Goal: Task Accomplishment & Management: Manage account settings

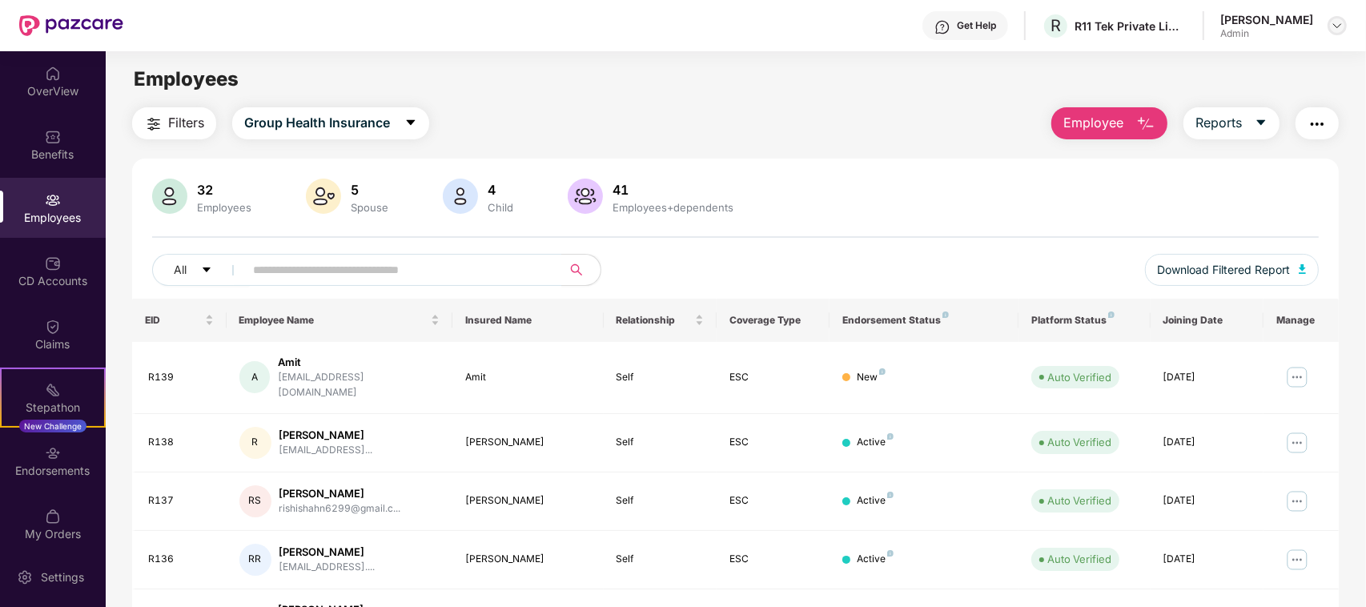
click at [1334, 24] on img at bounding box center [1336, 25] width 13 height 13
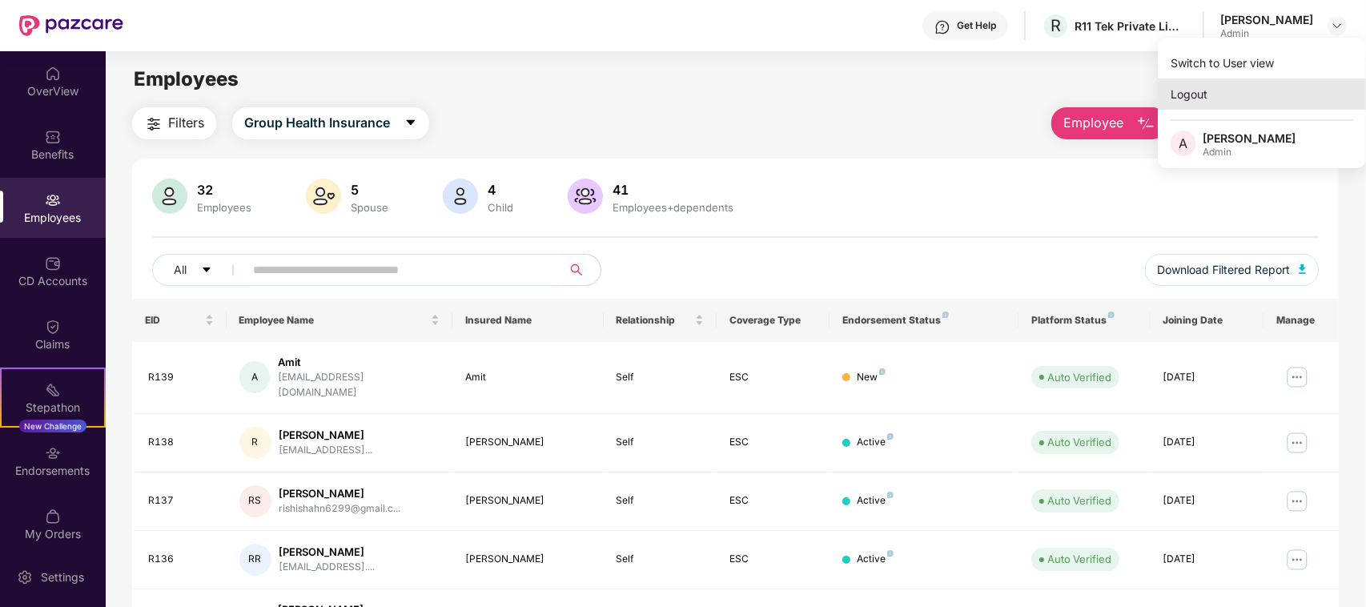
click at [1189, 92] on div "Logout" at bounding box center [1261, 93] width 208 height 31
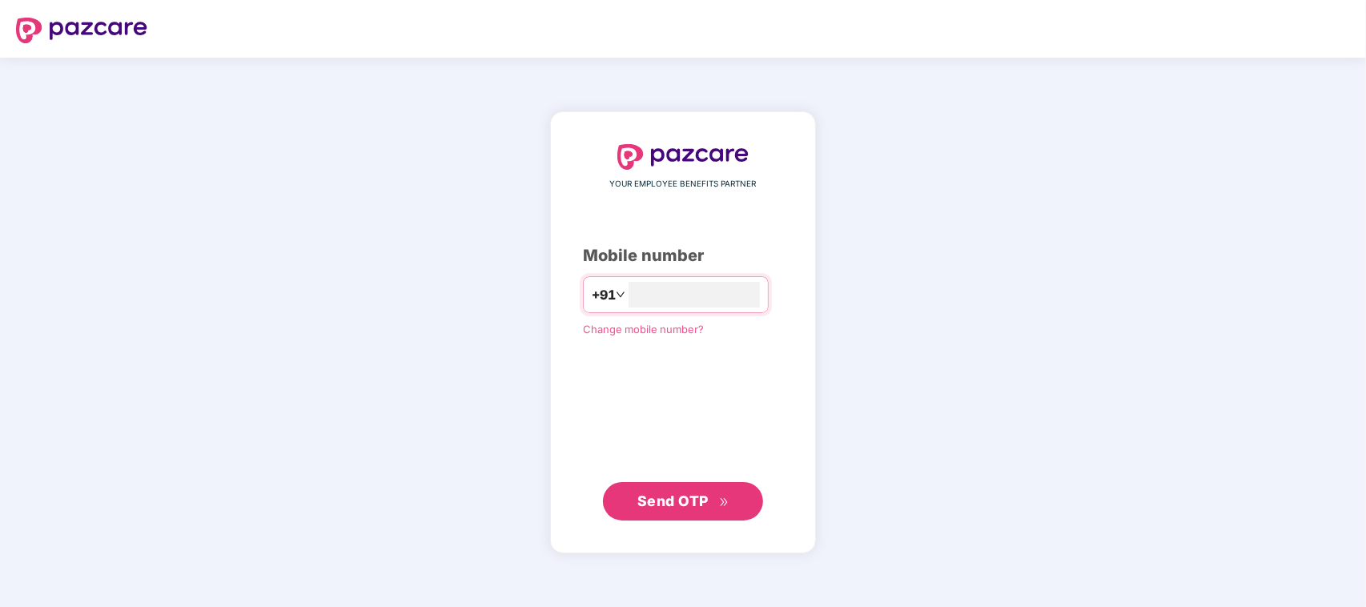
click at [644, 330] on span "Change mobile number?" at bounding box center [643, 329] width 121 height 13
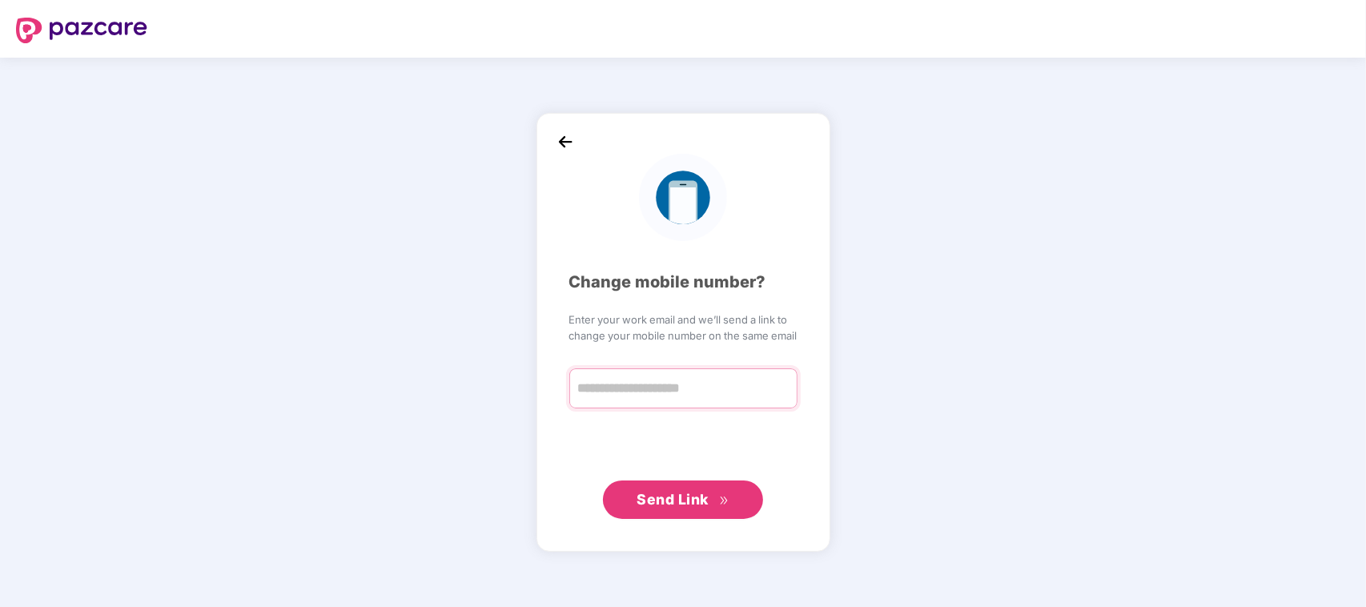
click at [634, 387] on input "text" at bounding box center [683, 388] width 228 height 40
click at [834, 254] on div "Change mobile number? Enter your work email and we’ll send a link to change you…" at bounding box center [683, 332] width 1366 height 549
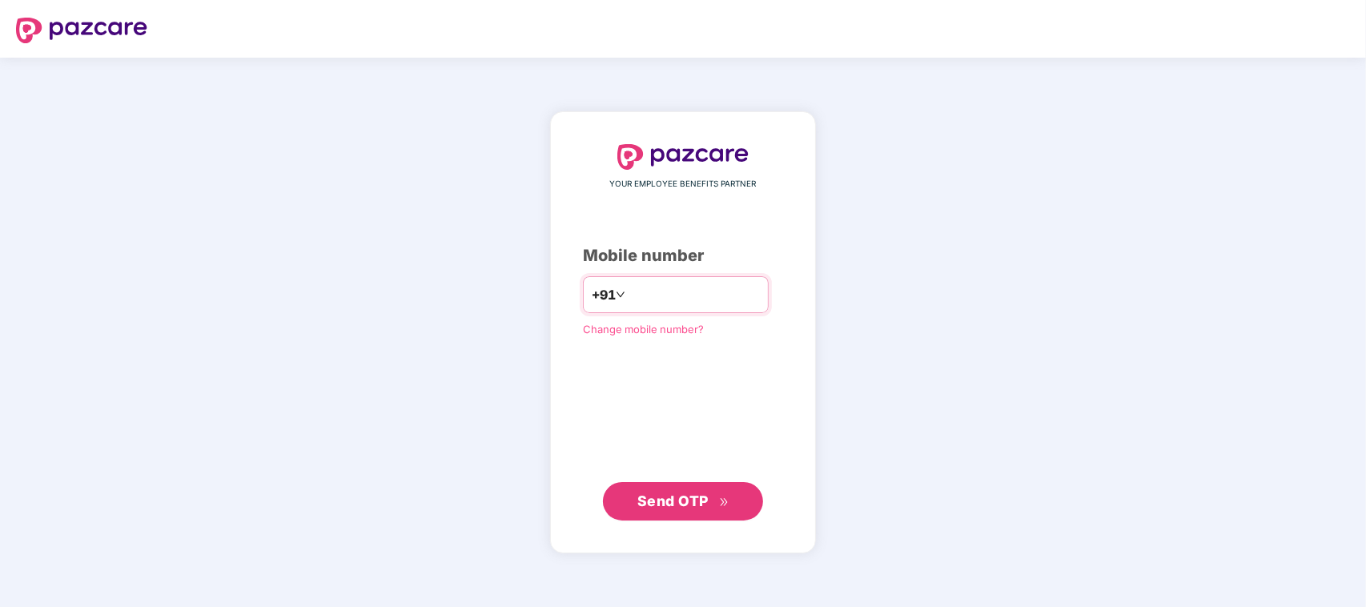
click at [681, 296] on input "number" at bounding box center [693, 295] width 131 height 26
click at [658, 291] on input "number" at bounding box center [693, 295] width 131 height 26
